Goal: Check status: Check status

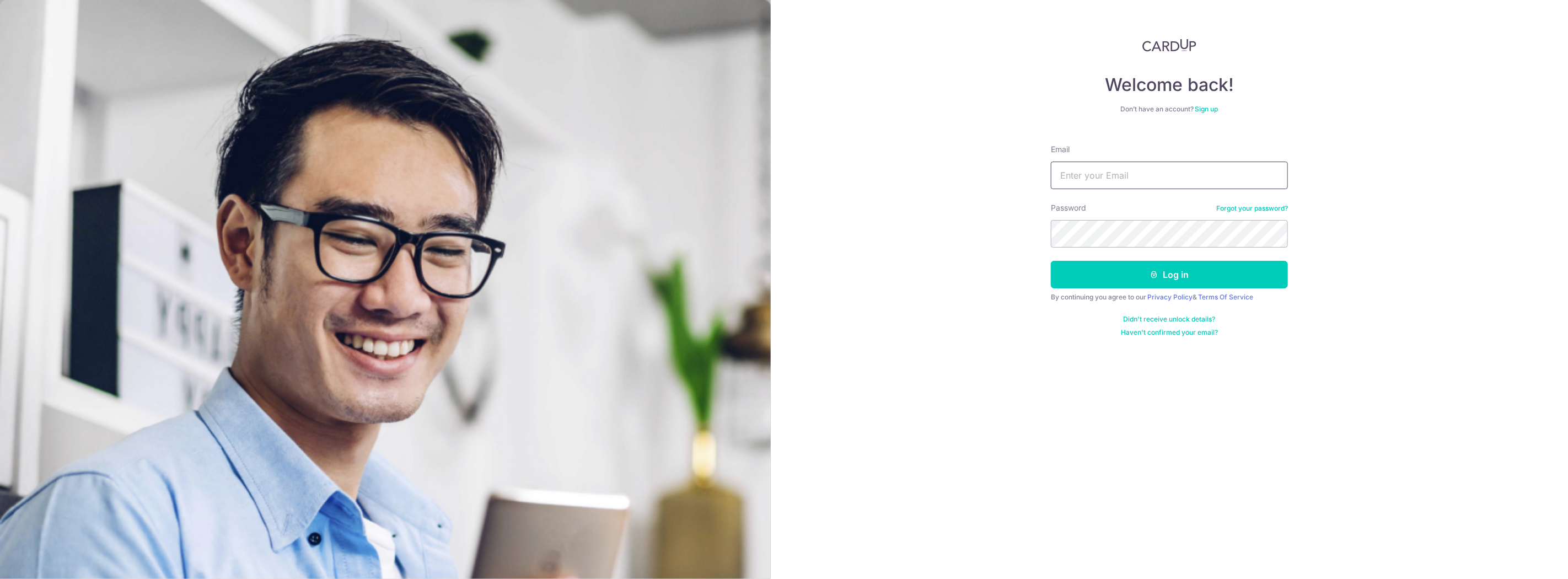
drag, startPoint x: 0, startPoint y: 0, endPoint x: 1193, endPoint y: 173, distance: 1205.5
click at [1193, 173] on input "Email" at bounding box center [1168, 175] width 237 height 27
type input "[PERSON_NAME][EMAIL_ADDRESS][DOMAIN_NAME]"
click at [1132, 275] on button "Log in" at bounding box center [1168, 274] width 237 height 27
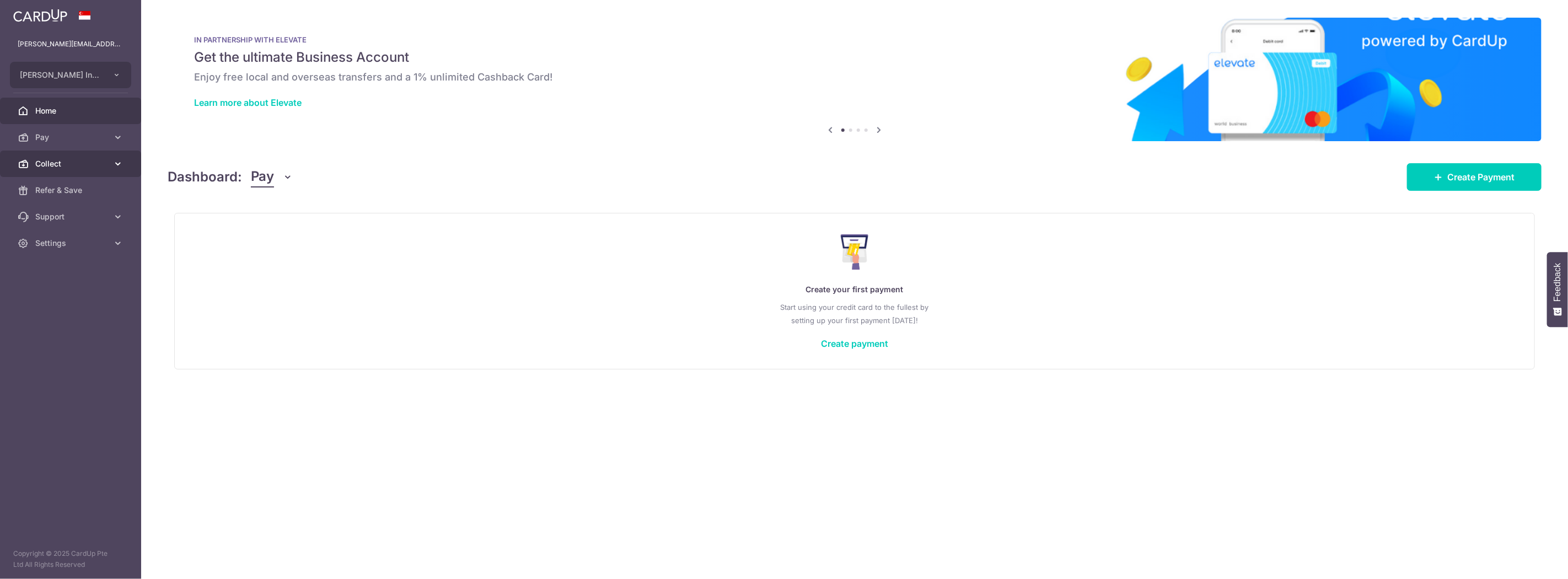
click at [46, 169] on link "Collect" at bounding box center [71, 164] width 141 height 27
click at [75, 195] on span "Dashboard" at bounding box center [71, 190] width 73 height 11
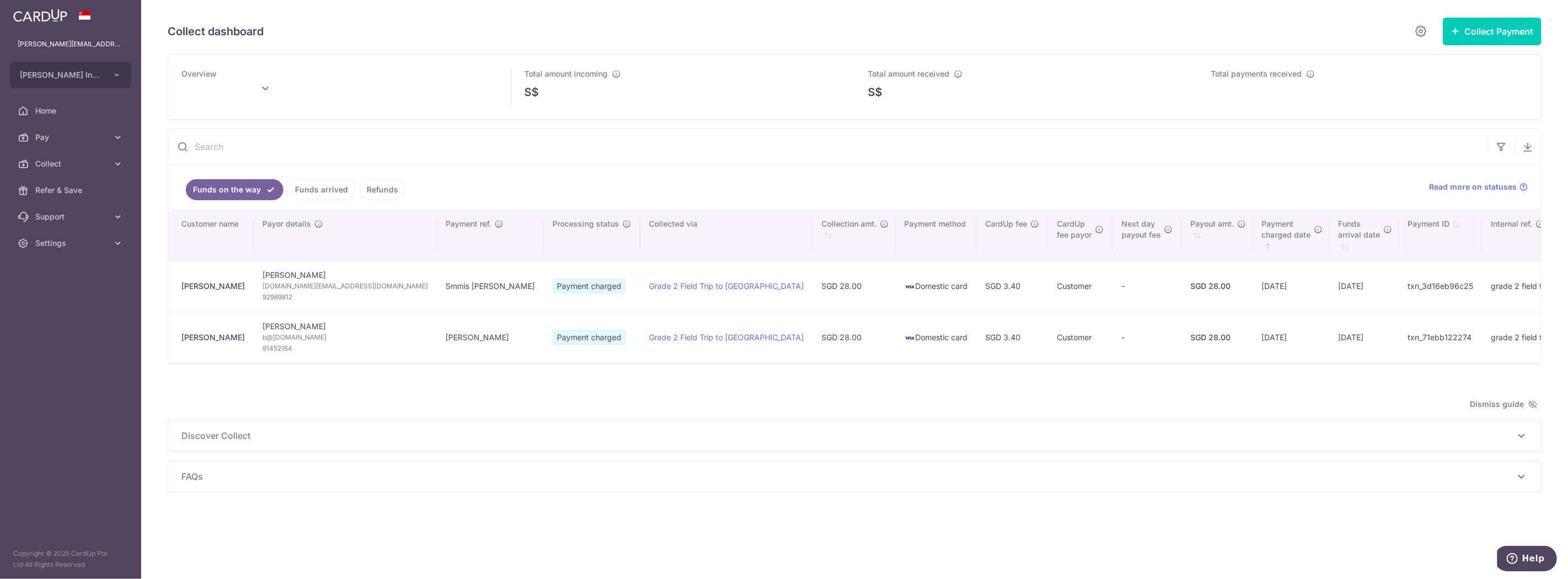
type input "[DATE]"
click at [317, 190] on link "Funds arrived" at bounding box center [321, 189] width 67 height 21
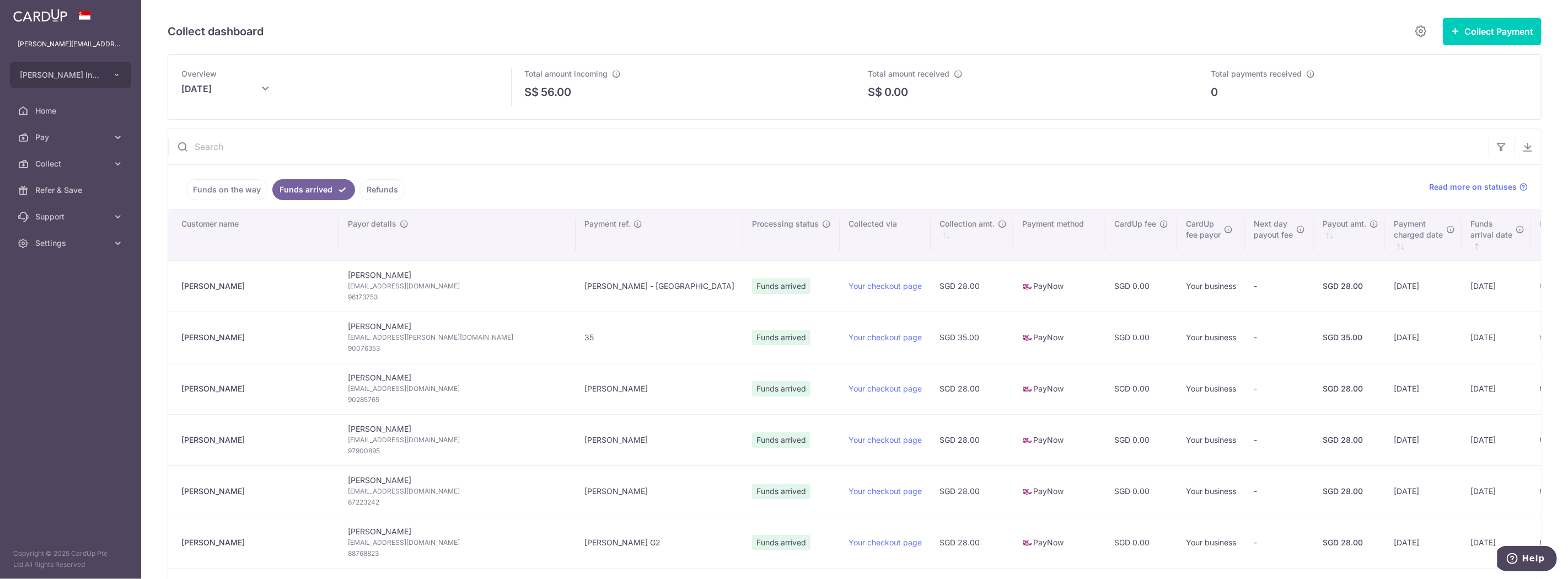
click at [224, 191] on link "Funds on the way" at bounding box center [227, 189] width 82 height 21
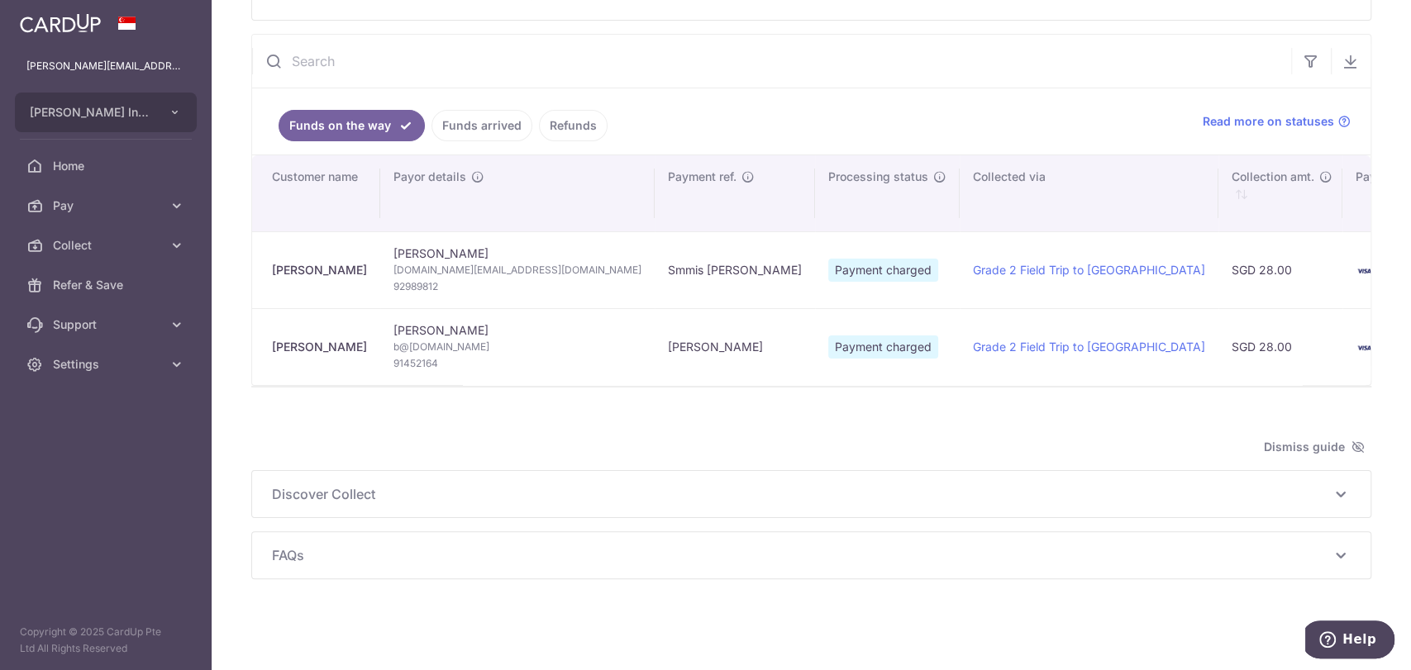
click at [477, 110] on link "Funds arrived" at bounding box center [481, 125] width 101 height 31
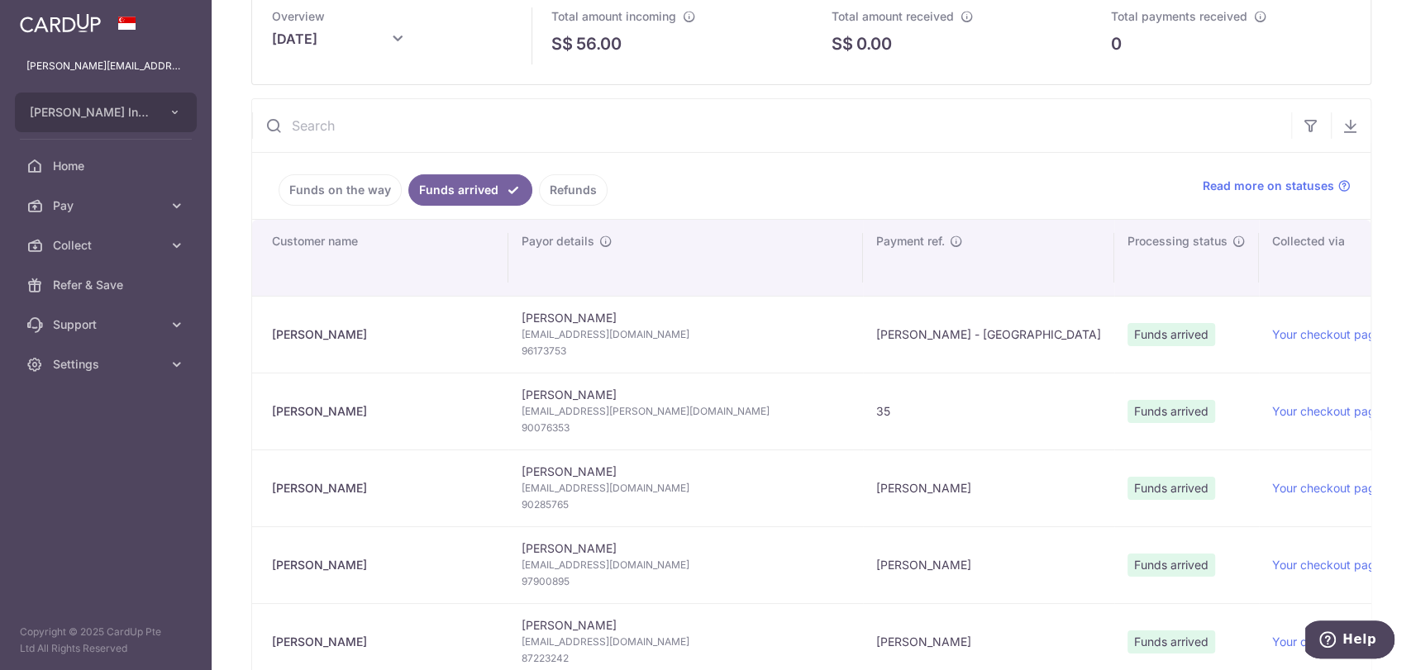
scroll to position [165, 0]
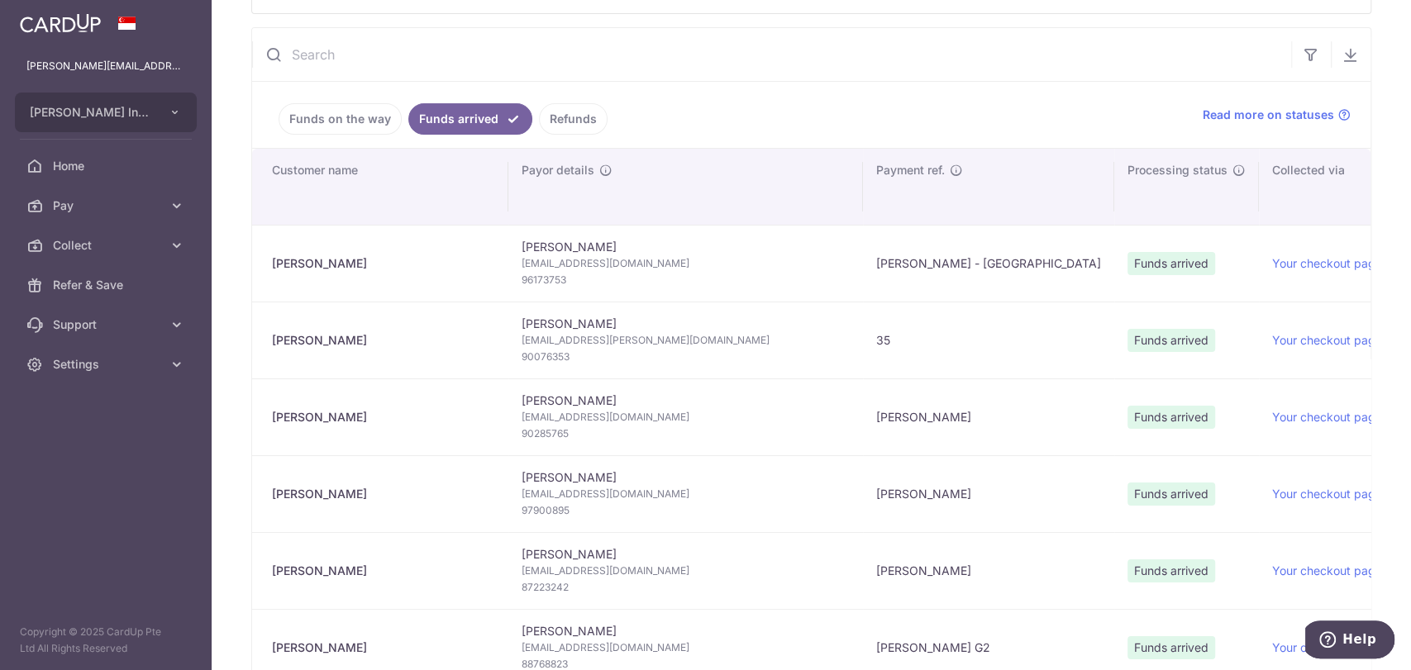
click at [335, 129] on link "Funds on the way" at bounding box center [340, 118] width 123 height 31
